Goal: Check status: Check status

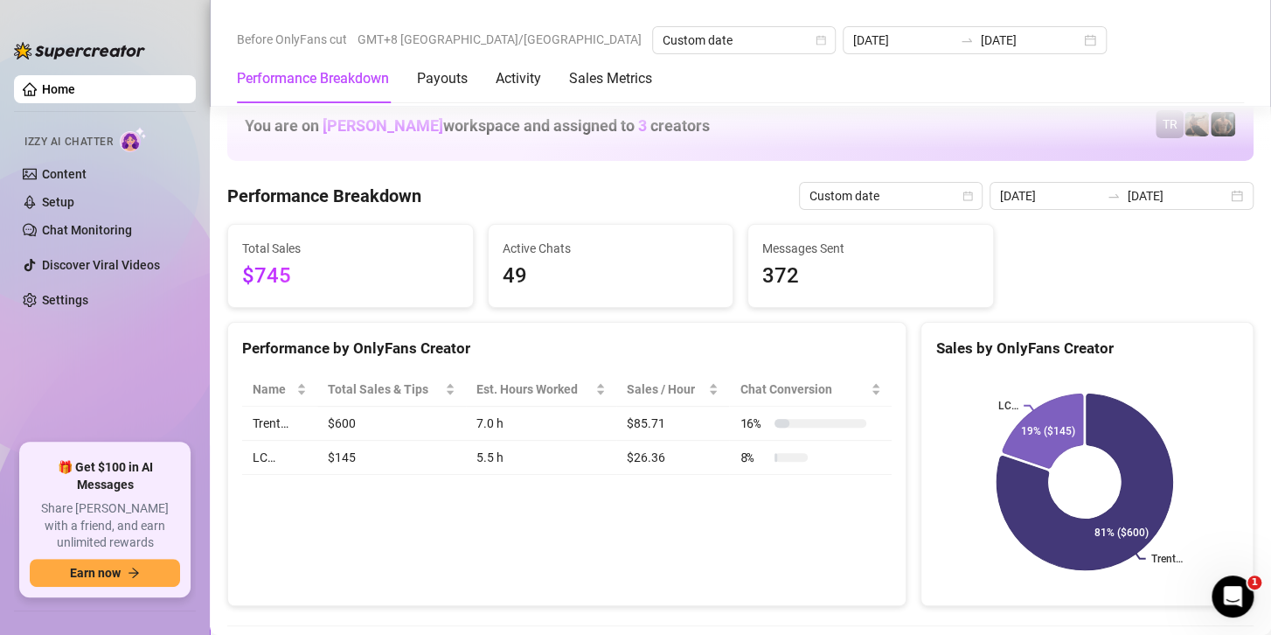
scroll to position [1631, 0]
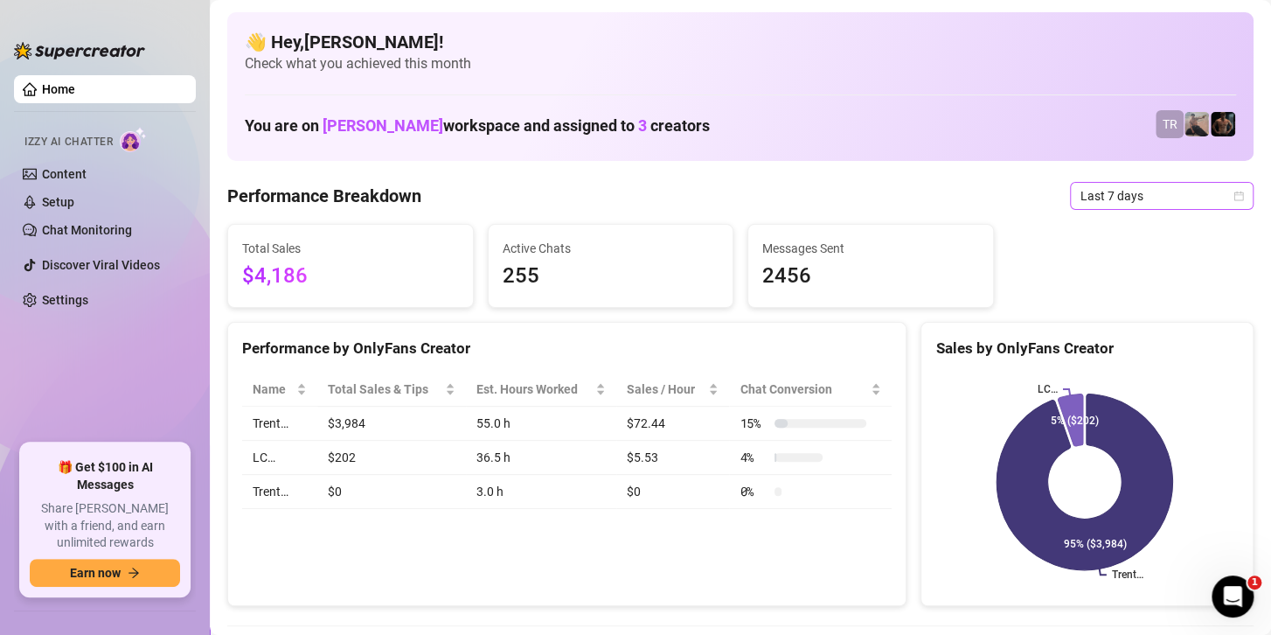
click at [1122, 188] on span "Last 7 days" at bounding box center [1162, 196] width 163 height 26
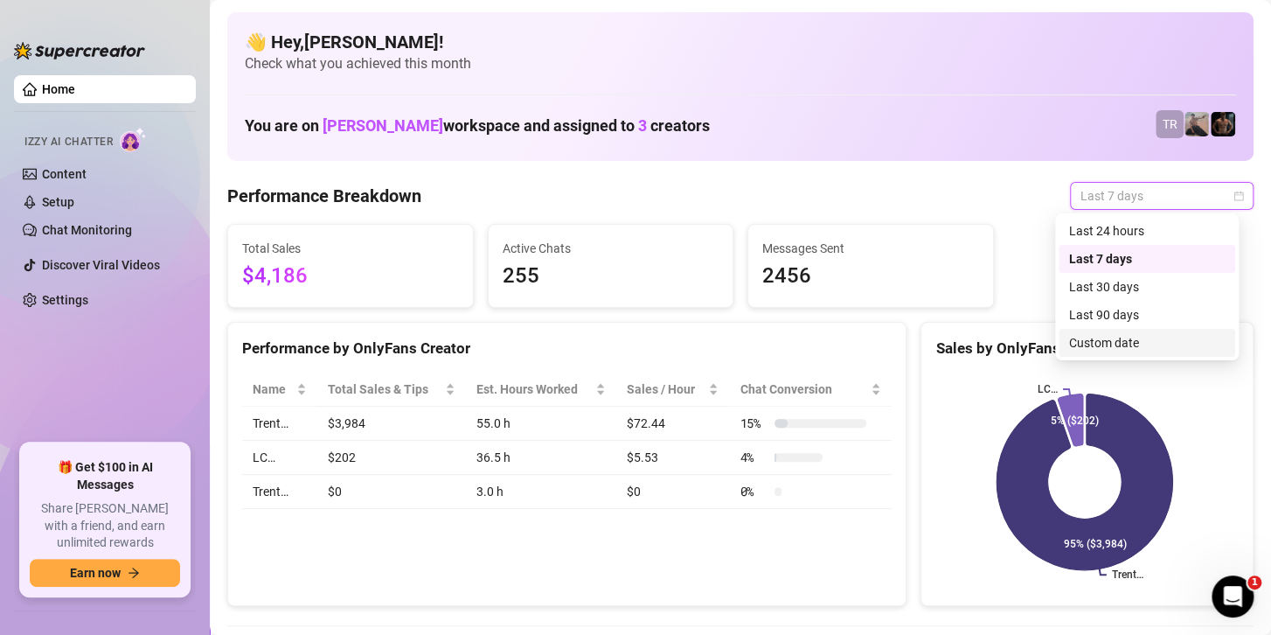
click at [1108, 338] on div "Custom date" at bounding box center [1147, 342] width 156 height 19
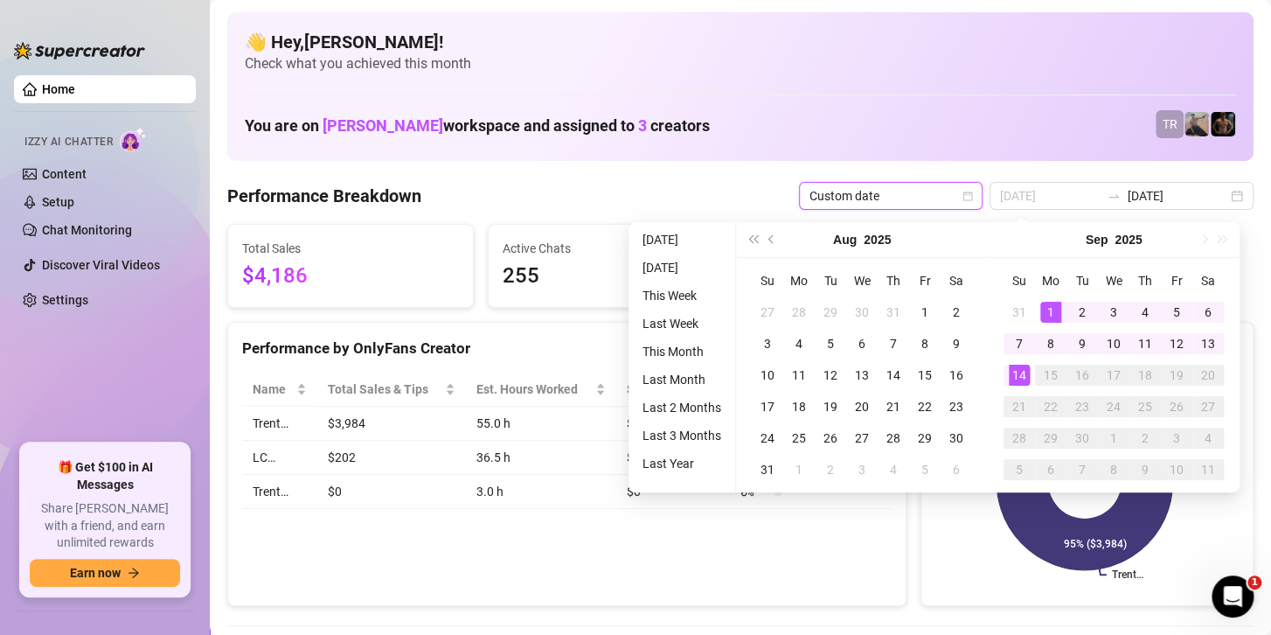
type input "[DATE]"
click at [1048, 306] on div "1" at bounding box center [1050, 312] width 21 height 21
type input "[DATE]"
click at [1018, 376] on div "14" at bounding box center [1019, 375] width 21 height 21
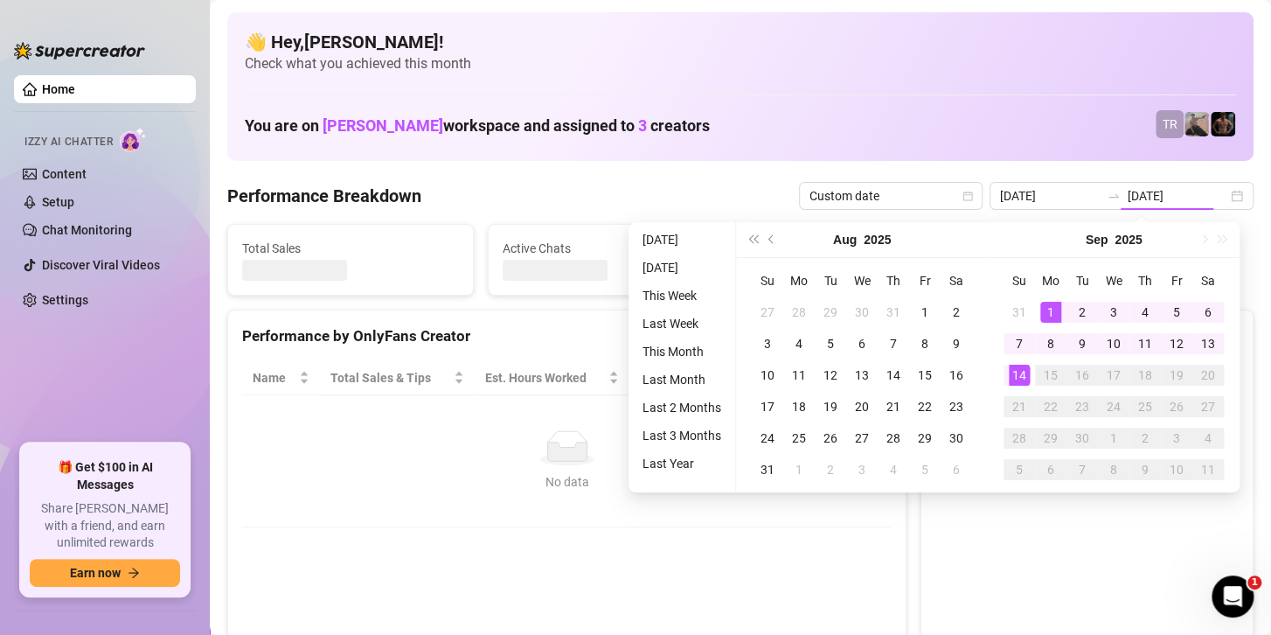
type input "[DATE]"
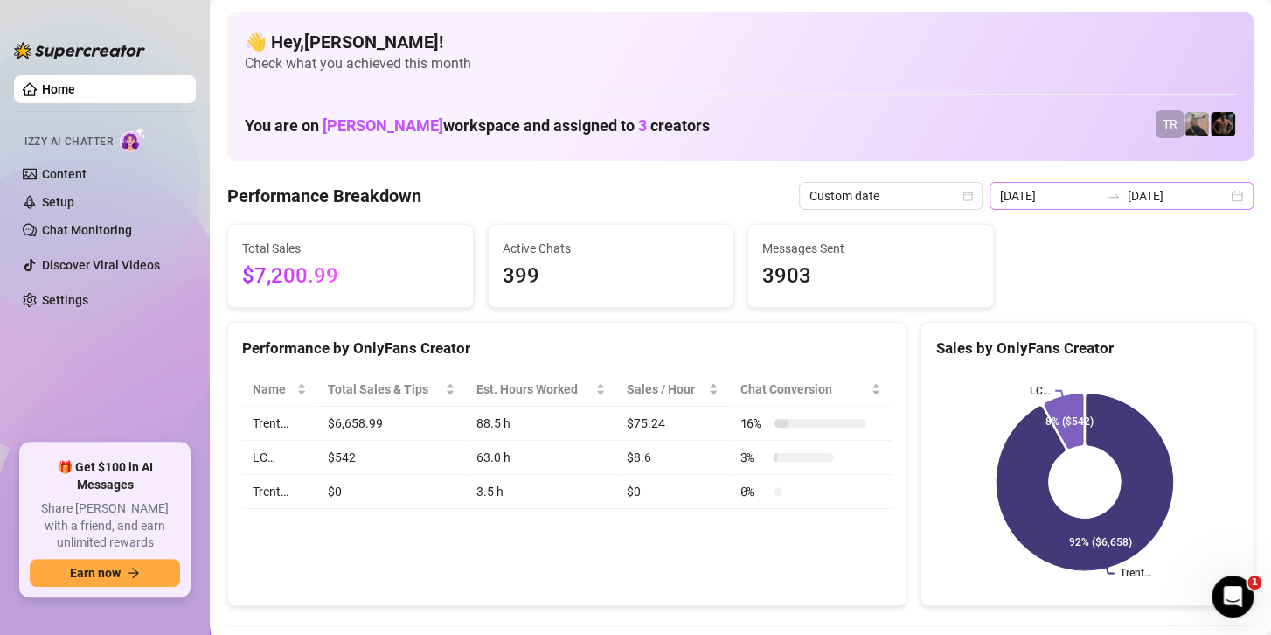
click at [1100, 190] on div at bounding box center [1114, 196] width 28 height 14
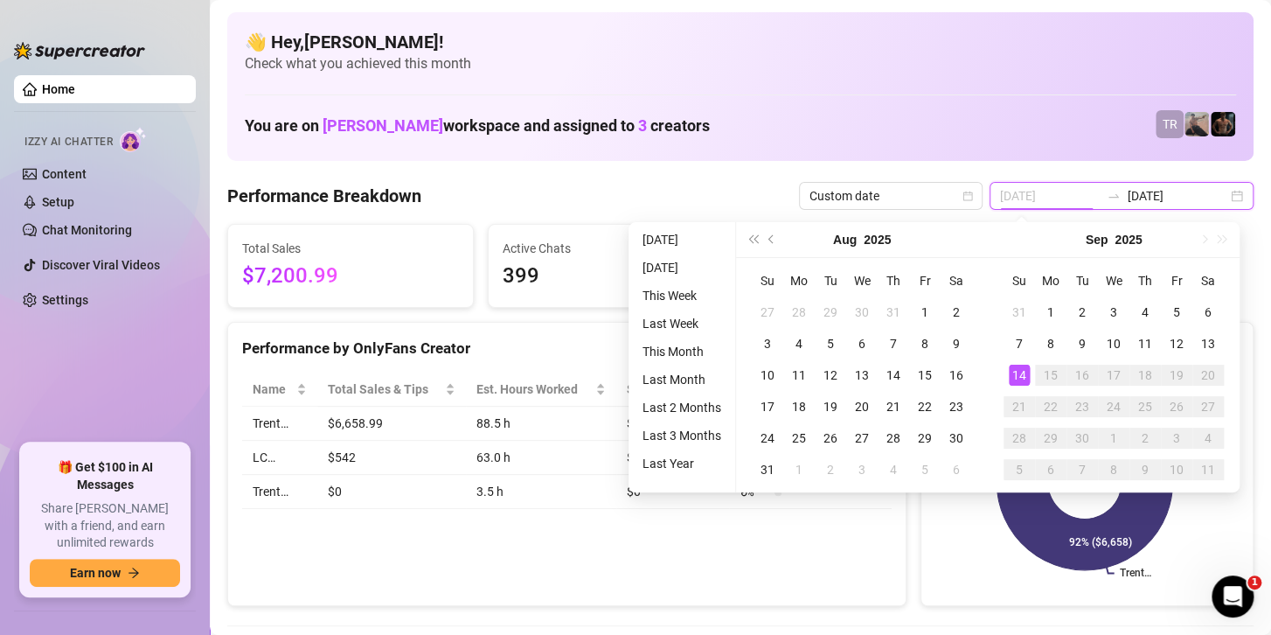
type input "[DATE]"
click at [1010, 381] on div "14" at bounding box center [1019, 375] width 21 height 21
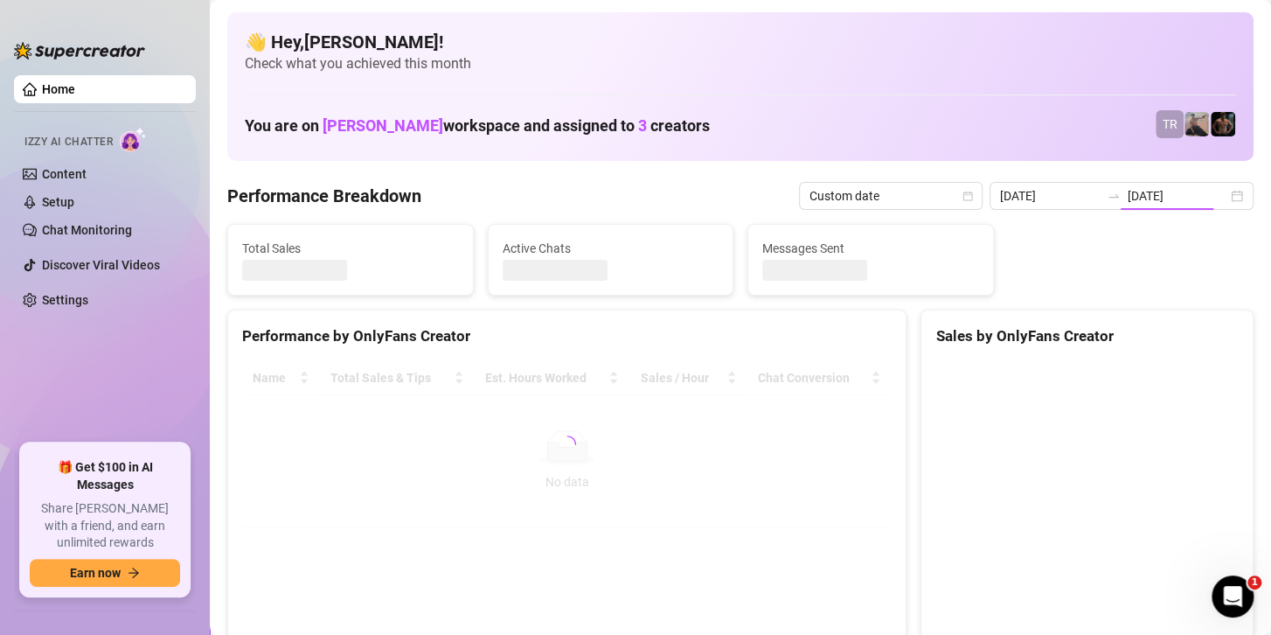
type input "[DATE]"
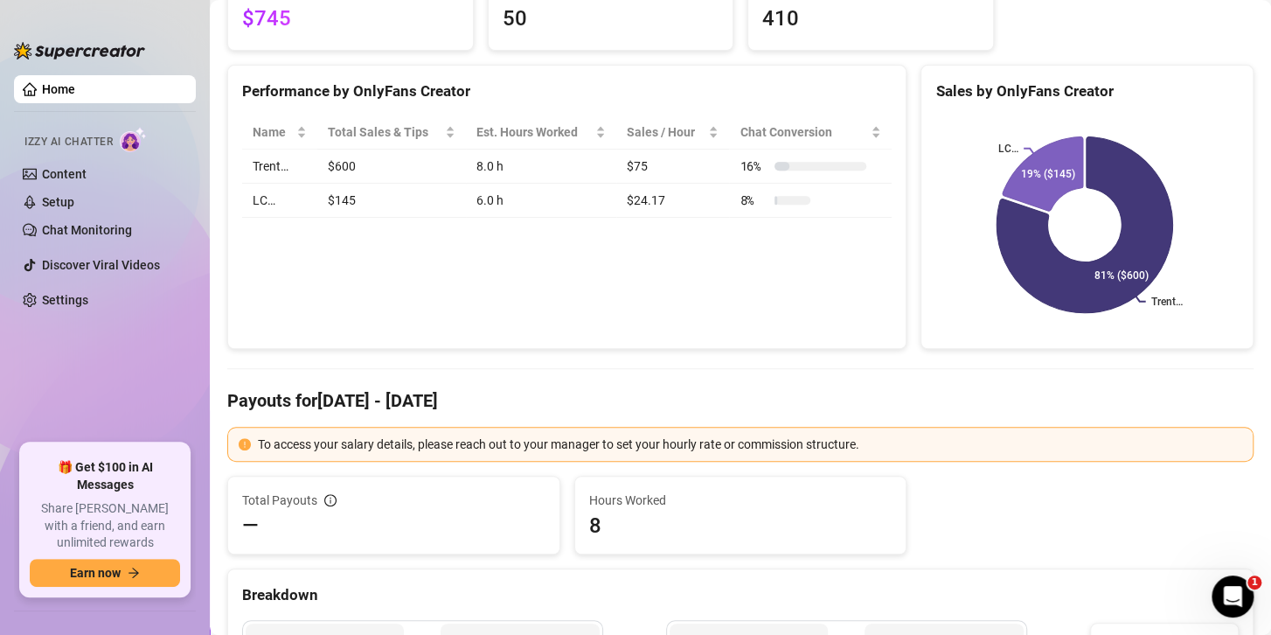
scroll to position [150, 0]
